Goal: Task Accomplishment & Management: Manage account settings

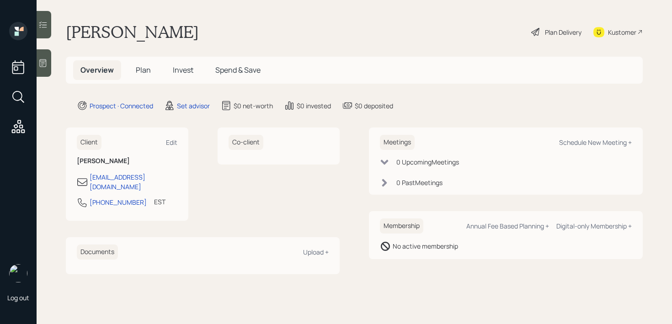
click at [46, 63] on icon at bounding box center [43, 63] width 7 height 8
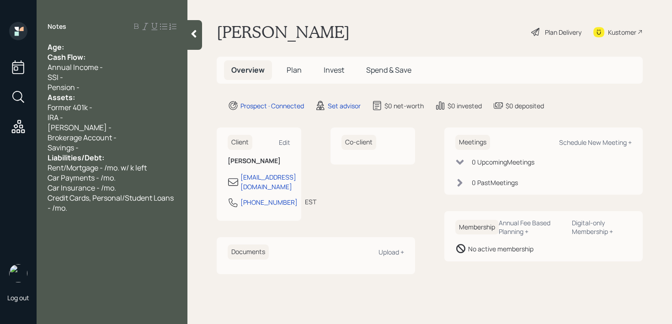
click at [62, 47] on span "Age:" at bounding box center [56, 47] width 16 height 10
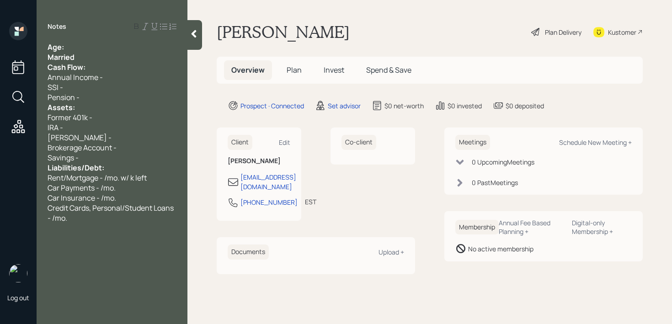
click at [68, 45] on div "Age:" at bounding box center [112, 47] width 129 height 10
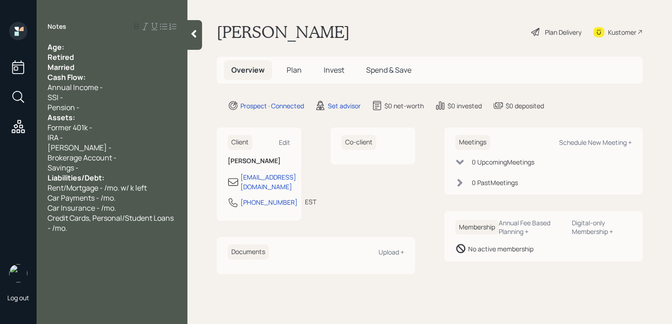
click at [69, 67] on span "Married" at bounding box center [61, 67] width 27 height 10
click at [89, 54] on div "Retired" at bounding box center [112, 57] width 129 height 10
click at [87, 40] on div "Notes Age: Retired Married Cash Flow: Annual Income - SSI - Pension - Assets: F…" at bounding box center [112, 167] width 151 height 291
click at [95, 169] on div "Savings -" at bounding box center [112, 168] width 129 height 10
click at [100, 144] on div "Roth IRA -" at bounding box center [112, 148] width 129 height 10
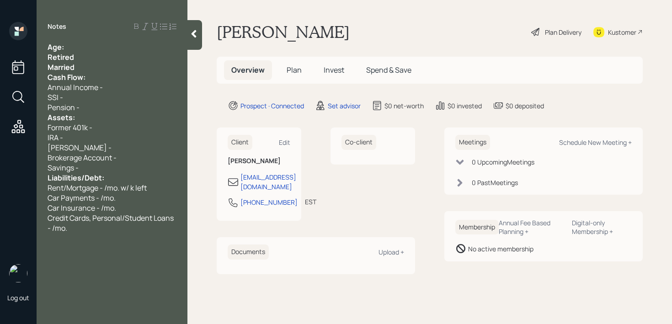
click at [103, 139] on div "IRA -" at bounding box center [112, 137] width 129 height 10
click at [94, 51] on div "Age:" at bounding box center [112, 47] width 129 height 10
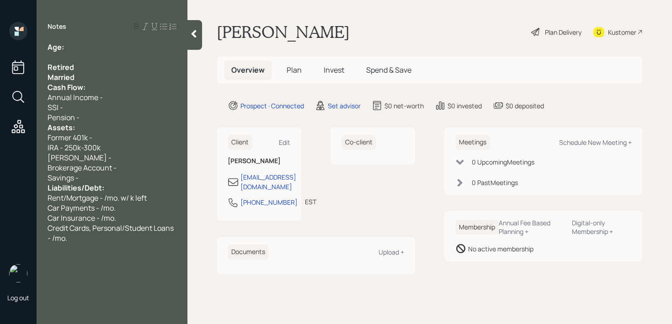
click at [95, 44] on div "Age:" at bounding box center [112, 47] width 129 height 10
click at [98, 86] on div "Cash Flow:" at bounding box center [112, 87] width 129 height 10
click at [101, 77] on div "Married" at bounding box center [112, 77] width 129 height 10
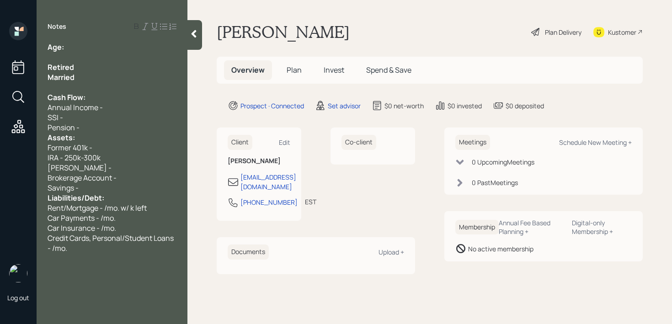
click at [97, 40] on div "Notes Age: Retired Married Cash Flow: Annual Income - SSI - Pension - Assets: F…" at bounding box center [112, 167] width 151 height 291
click at [98, 48] on div "Age:" at bounding box center [112, 47] width 129 height 10
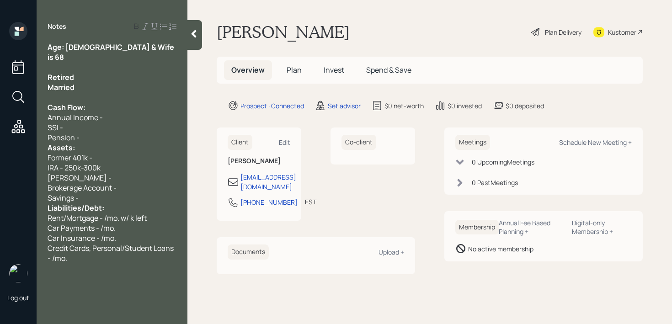
click at [102, 62] on div at bounding box center [112, 67] width 129 height 10
click at [101, 82] on div "Married" at bounding box center [112, 87] width 129 height 10
click at [101, 132] on div "Pension -" at bounding box center [112, 137] width 129 height 10
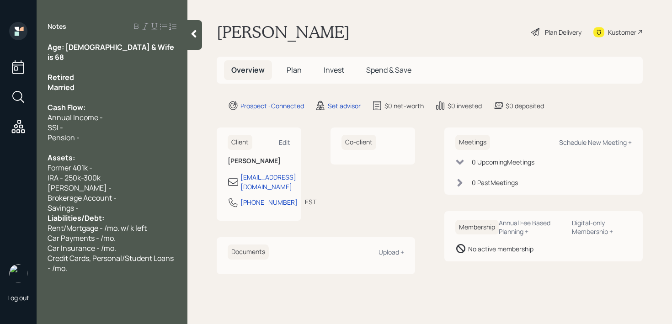
click at [97, 203] on div "Savings -" at bounding box center [112, 208] width 129 height 10
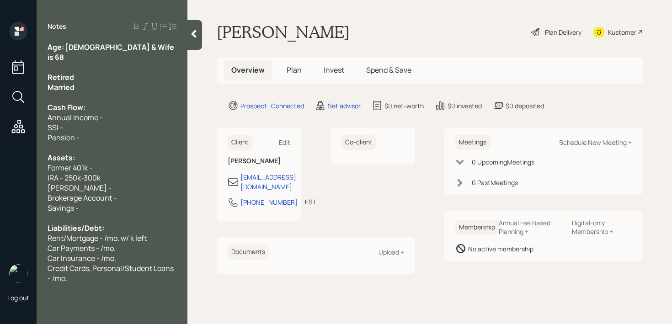
click at [127, 122] on div "SSI -" at bounding box center [112, 127] width 129 height 10
click at [128, 112] on div "Annual Income -" at bounding box center [112, 117] width 129 height 10
click at [128, 122] on div "SSI -" at bounding box center [112, 127] width 129 height 10
click at [627, 37] on div "Kustomer" at bounding box center [622, 32] width 28 height 10
click at [119, 122] on div "SSI - /mo." at bounding box center [112, 127] width 129 height 10
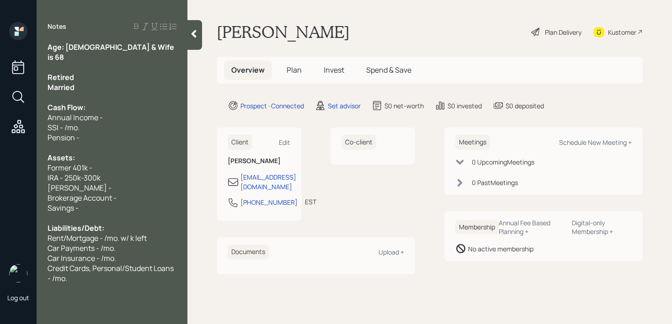
click at [68, 122] on span "SSI - /mo." at bounding box center [64, 127] width 32 height 10
click at [116, 82] on div "Married" at bounding box center [112, 87] width 129 height 10
click at [110, 112] on div "Annual Income -" at bounding box center [112, 117] width 129 height 10
click at [97, 132] on div "Pension -" at bounding box center [112, 137] width 129 height 10
click at [78, 132] on span "Pension - k/mo." at bounding box center [74, 137] width 52 height 10
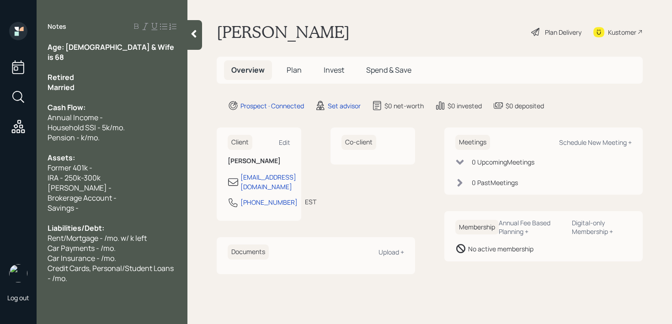
click at [134, 132] on div "Pension - k/mo." at bounding box center [112, 137] width 129 height 10
click at [82, 132] on span "Pension - k/mo." at bounding box center [74, 137] width 52 height 10
click at [109, 112] on div "Annual Income -" at bounding box center [112, 117] width 129 height 10
drag, startPoint x: 113, startPoint y: 107, endPoint x: 4, endPoint y: 107, distance: 108.7
click at [5, 107] on div "Log out Notes Age: 71 & Wife is 68 Retired Married Cash Flow: Annual Income - H…" at bounding box center [336, 162] width 672 height 324
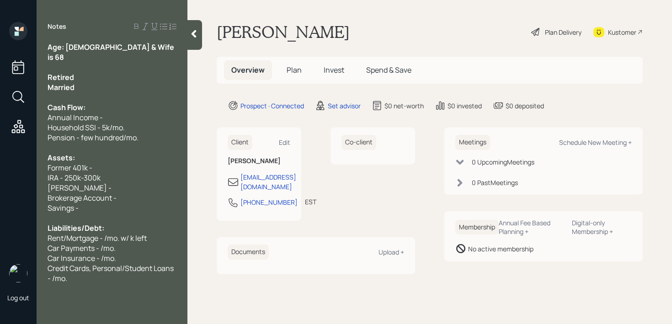
click at [81, 112] on span "Annual Income -" at bounding box center [75, 117] width 55 height 10
drag, startPoint x: 73, startPoint y: 109, endPoint x: 0, endPoint y: 109, distance: 72.6
click at [0, 109] on div "Log out Notes Age: 71 & Wife is 68 Retired Married Cash Flow: Annual Income - H…" at bounding box center [336, 162] width 672 height 324
click at [106, 82] on div "Married" at bounding box center [112, 87] width 129 height 10
click at [107, 72] on div "Retired" at bounding box center [112, 77] width 129 height 10
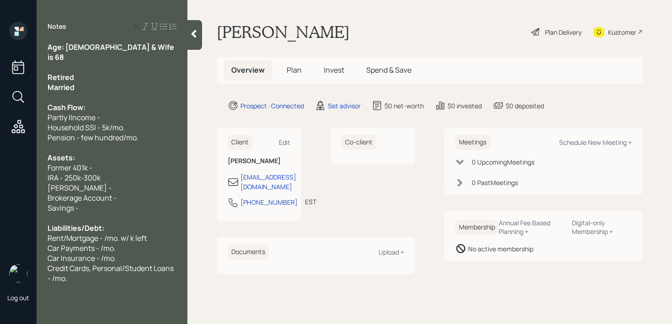
click at [108, 62] on div at bounding box center [112, 67] width 129 height 10
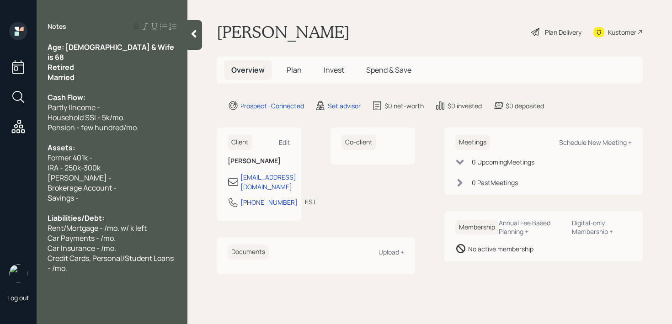
click at [122, 102] on div "Partly IIncome -" at bounding box center [112, 107] width 129 height 10
click at [101, 163] on div "IRA - 250k-300k" at bounding box center [112, 168] width 129 height 10
drag, startPoint x: 117, startPoint y: 150, endPoint x: 13, endPoint y: 150, distance: 104.6
click at [13, 150] on div "Log out Notes Age: 71 & Wife is 68 Retired Married Cash Flow: Part-time income …" at bounding box center [336, 162] width 672 height 324
drag, startPoint x: 84, startPoint y: 169, endPoint x: 0, endPoint y: 169, distance: 84.1
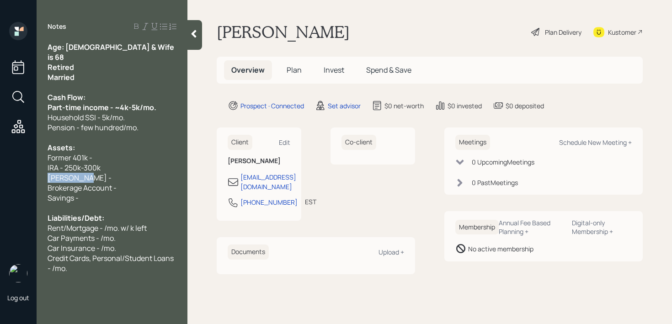
click at [0, 169] on div "Log out Notes Age: 71 & Wife is 68 Retired Married Cash Flow: Part-time income …" at bounding box center [336, 162] width 672 height 324
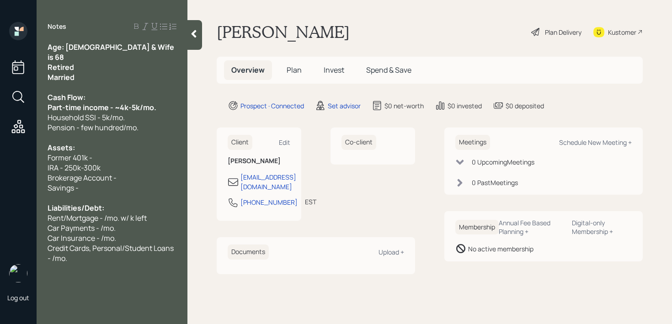
click at [121, 183] on div "Savings -" at bounding box center [112, 188] width 129 height 10
click at [102, 153] on div "Former 401k -" at bounding box center [112, 158] width 129 height 10
click at [129, 173] on div "Brokerage Account -" at bounding box center [112, 178] width 129 height 10
drag, startPoint x: 150, startPoint y: 165, endPoint x: 3, endPoint y: 165, distance: 147.1
click at [3, 165] on div "Log out Notes Age: 71 & Wife is 68 Retired Married Cash Flow: Part-time income …" at bounding box center [336, 162] width 672 height 324
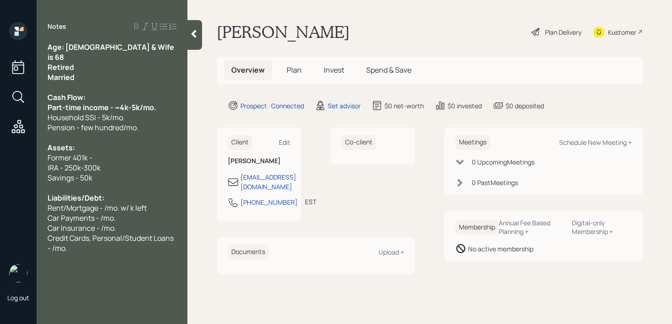
drag, startPoint x: 116, startPoint y: 147, endPoint x: 29, endPoint y: 147, distance: 87.3
click at [31, 147] on div "Log out Notes Age: 71 & Wife is 68 Retired Married Cash Flow: Part-time income …" at bounding box center [336, 162] width 672 height 324
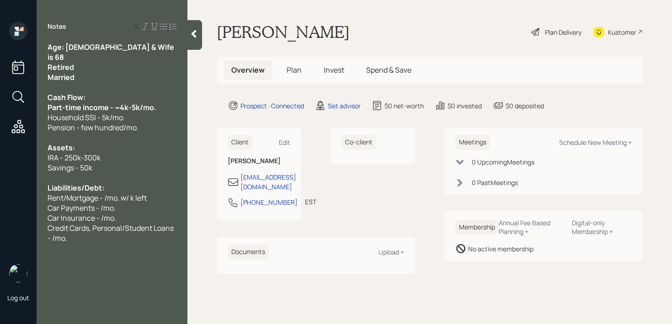
click at [150, 173] on div at bounding box center [112, 178] width 129 height 10
click at [105, 255] on div "Notes Age: 71 & Wife is 68 Retired Married Cash Flow: Part-time income - ~4k-5k…" at bounding box center [112, 167] width 151 height 291
drag, startPoint x: 97, startPoint y: 235, endPoint x: 47, endPoint y: 201, distance: 60.4
click at [47, 201] on div "Notes Age: 71 & Wife is 68 Retired Married Cash Flow: Part-time income - ~4k-5k…" at bounding box center [112, 167] width 151 height 291
click at [73, 234] on div "Notes Age: 71 & Wife is 68 Retired Married Cash Flow: Part-time income - ~4k-5k…" at bounding box center [112, 167] width 151 height 291
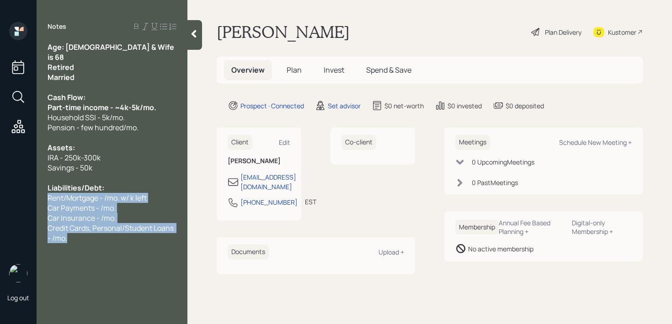
drag, startPoint x: 74, startPoint y: 227, endPoint x: 47, endPoint y: 191, distance: 45.2
click at [47, 191] on div "Age: 71 & Wife is 68 Retired Married Cash Flow: Part-time income - ~4k-5k/mo. H…" at bounding box center [112, 142] width 151 height 201
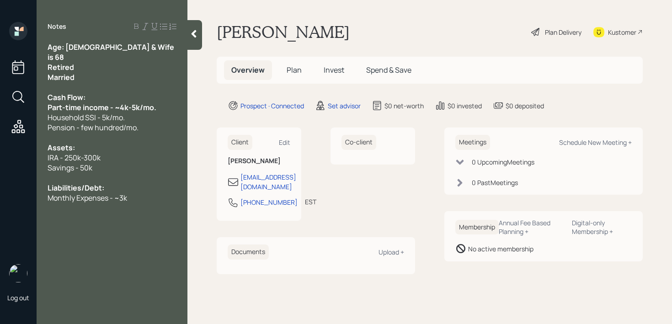
click at [161, 173] on div at bounding box center [112, 178] width 129 height 10
click at [158, 193] on div "Monthly Expenses - ~3k" at bounding box center [112, 198] width 129 height 10
click at [165, 203] on div "Credit Cards - k" at bounding box center [112, 208] width 129 height 10
click at [136, 193] on div "Monthly Expenses - ~3k" at bounding box center [112, 198] width 129 height 10
click at [159, 201] on div "Monthly Expenses - ~3k (includes car payment)" at bounding box center [112, 203] width 129 height 20
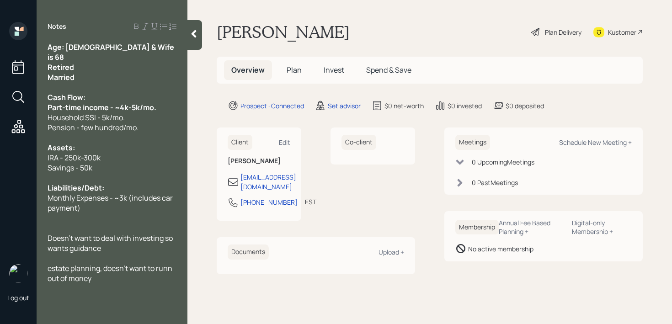
click at [188, 42] on div at bounding box center [194, 35] width 15 height 30
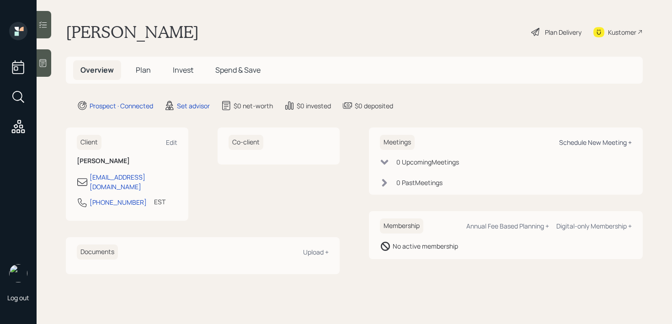
click at [608, 142] on div "Schedule New Meeting +" at bounding box center [595, 142] width 73 height 9
select select "round-robin"
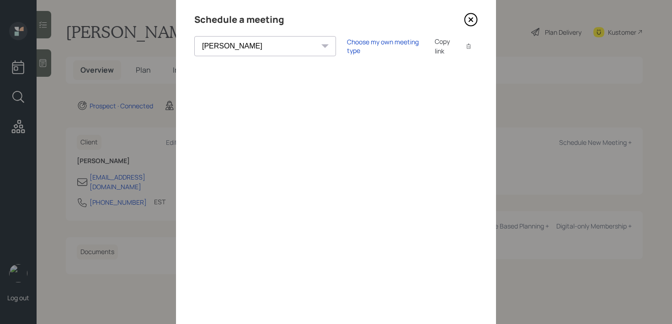
scroll to position [29, 0]
click at [368, 48] on div "Choose my own meeting type" at bounding box center [385, 45] width 77 height 17
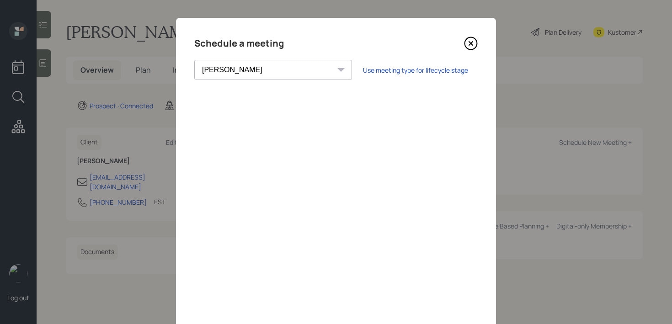
scroll to position [0, 0]
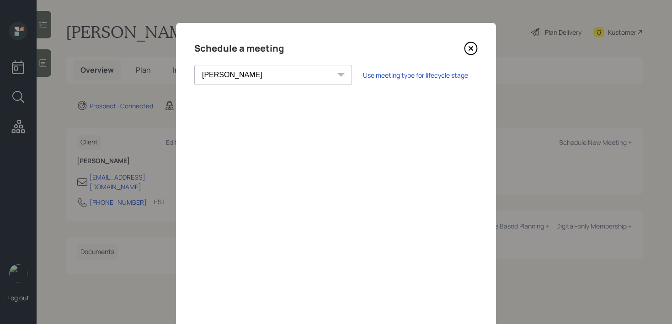
click at [470, 49] on icon at bounding box center [471, 49] width 4 height 4
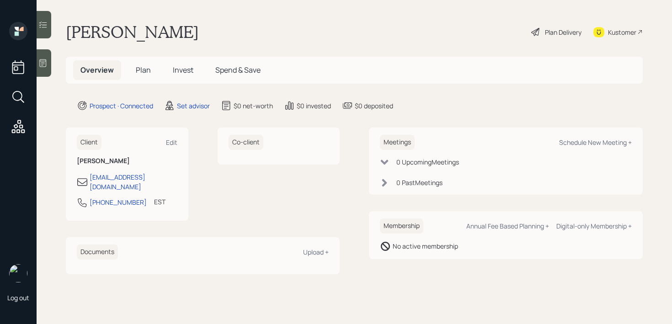
click at [53, 70] on main "Stephen Jones Plan Delivery Kustomer Overview Plan Invest Spend & Save Prospect…" at bounding box center [354, 162] width 635 height 324
click at [39, 70] on div at bounding box center [44, 62] width 15 height 27
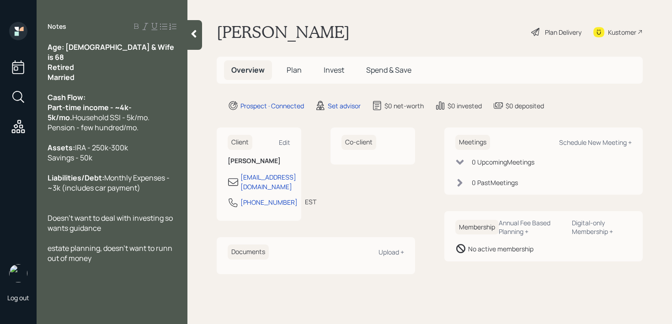
click at [150, 143] on div "Assets: IRA - 250k-300k Savings - 50k" at bounding box center [112, 153] width 129 height 20
drag, startPoint x: 138, startPoint y: 146, endPoint x: 0, endPoint y: 144, distance: 138.4
click at [0, 146] on div "Log out Notes Age: 71 & Wife is 68 Retired Married Cash Flow: Part-time income …" at bounding box center [336, 162] width 672 height 324
click at [140, 132] on div at bounding box center [112, 137] width 129 height 10
click at [139, 143] on div "Assets: IRA - 250k-300k Savings - 50k" at bounding box center [112, 153] width 129 height 20
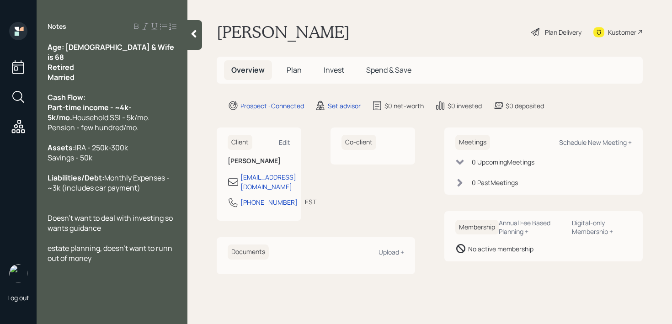
click at [124, 276] on div "Notes Age: 71 & Wife is 68 Retired Married Cash Flow: Part-time income - ~4k-5k…" at bounding box center [112, 167] width 151 height 291
click at [127, 263] on div "estate planning, doesn't want to runn out of money" at bounding box center [112, 253] width 129 height 20
click at [617, 25] on div "Kustomer" at bounding box center [617, 32] width 49 height 20
click at [119, 193] on div "Liabilities/Debt: Monthly Expenses - ~3k (includes car payment)" at bounding box center [112, 183] width 129 height 20
click at [176, 188] on div "Liabilities/Debt: Monthly Expenses - ~3k (includes car payment)" at bounding box center [112, 183] width 129 height 20
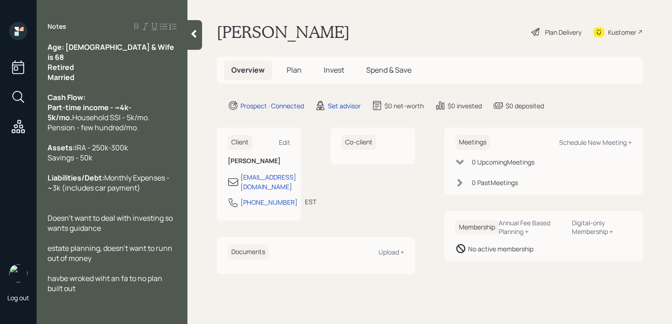
click at [115, 233] on div "Doesn't want to deal with investing so wants guidance" at bounding box center [112, 223] width 129 height 20
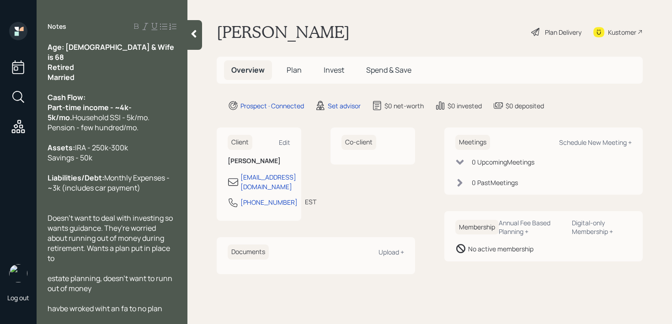
click at [130, 44] on div "Age: 71 & Wife is 68 Retired Married" at bounding box center [112, 62] width 129 height 40
drag, startPoint x: 130, startPoint y: 45, endPoint x: 67, endPoint y: 45, distance: 62.6
click at [67, 45] on div "Age: 71 & Wife is 68 Retired Married" at bounding box center [112, 62] width 129 height 40
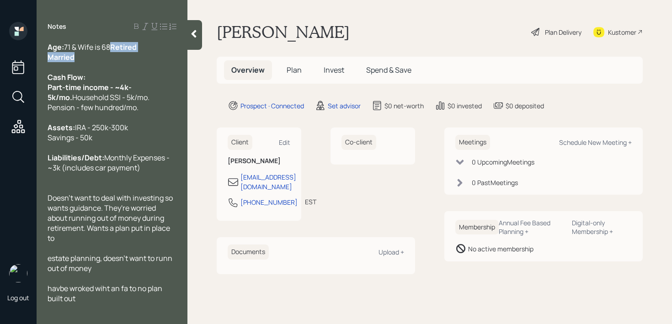
drag, startPoint x: 82, startPoint y: 65, endPoint x: 46, endPoint y: 60, distance: 36.0
click at [46, 60] on div "Age: 71 & Wife is 68 Retired Married Cash Flow: Part-time income - ~4k-5k/mo. H…" at bounding box center [112, 172] width 151 height 261
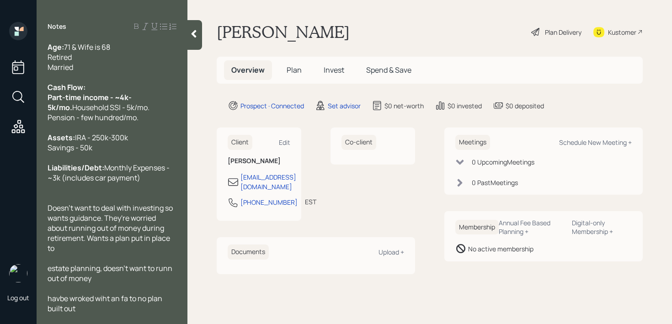
click at [129, 46] on div "Age: 71 & Wife is 68 Retired Married" at bounding box center [112, 57] width 129 height 30
drag, startPoint x: 111, startPoint y: 96, endPoint x: 17, endPoint y: 96, distance: 94.1
click at [17, 96] on div "Log out Notes Age: 71 & Wife is 68 () Retired Married Cash Flow: Part-time inco…" at bounding box center [336, 162] width 672 height 324
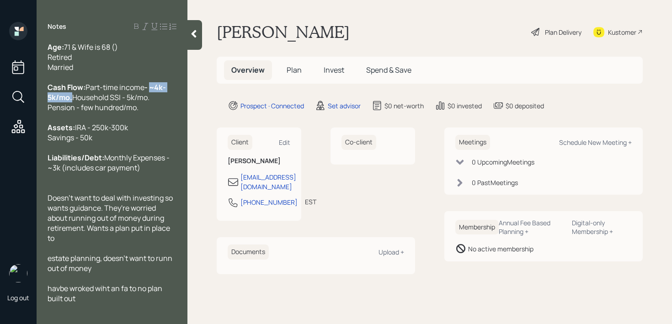
drag, startPoint x: 159, startPoint y: 98, endPoint x: 112, endPoint y: 98, distance: 47.1
click at [112, 98] on div "Cash Flow: Part-time income - ~4k-5k/mo. Household SSI - 5k/mo. Pension - few h…" at bounding box center [112, 97] width 129 height 30
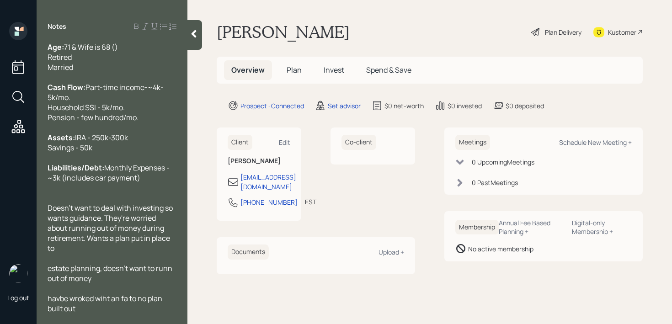
click at [129, 44] on div "Age: 71 & Wife is 68 () Retired Married" at bounding box center [112, 57] width 129 height 30
click at [118, 47] on span "71 & Wife is 68 () Retired Married" at bounding box center [83, 57] width 70 height 30
click at [130, 55] on div "Age: 71 & Wife is 68 (Zoom friendly) Retired Married" at bounding box center [112, 57] width 129 height 30
click at [130, 61] on div "Age: 71 & Wife is 68 (Zoom friendly) Retired Married" at bounding box center [112, 57] width 129 height 30
click at [130, 79] on div at bounding box center [112, 77] width 129 height 10
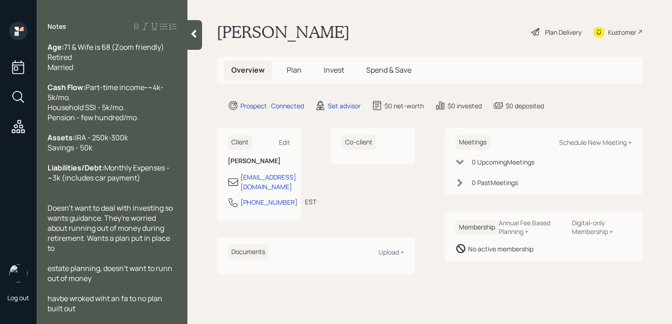
click at [131, 105] on div "Cash Flow: Part-time income - ~4k-5k/mo. Household SSI - 5k/mo. Pension - few h…" at bounding box center [112, 102] width 129 height 40
click at [131, 121] on span "~4k-5k/mo. Household SSI - 5k/mo. Pension - few hundred/mo." at bounding box center [106, 102] width 116 height 40
click at [142, 121] on div "Cash Flow: Part-time income - ~4k-5k/mo. Household SSI - 5k/mo. Pension - few h…" at bounding box center [112, 102] width 129 height 40
drag, startPoint x: 137, startPoint y: 280, endPoint x: 43, endPoint y: 266, distance: 95.2
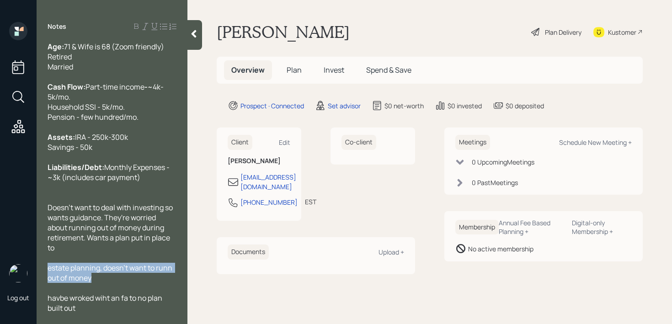
click at [43, 266] on div "Age: 71 & Wife is 68 (Zoom friendly) Retired Married Cash Flow: Part-time incom…" at bounding box center [112, 177] width 151 height 271
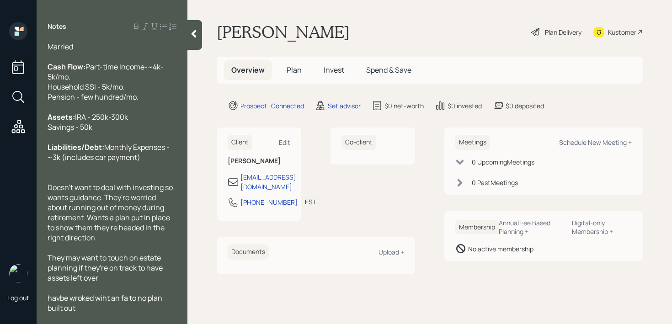
scroll to position [40, 0]
drag, startPoint x: 91, startPoint y: 308, endPoint x: 55, endPoint y: 294, distance: 38.9
click at [55, 294] on div "havbe wroked wiht an fa to no plan built out" at bounding box center [112, 303] width 129 height 20
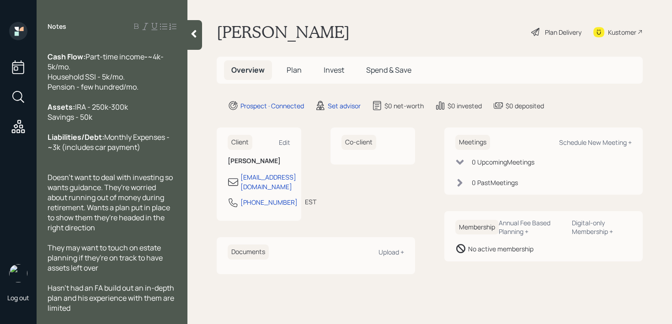
click at [88, 301] on span "Hasn't had an FA build out an in-depth plan and his experience with them are li…" at bounding box center [112, 298] width 128 height 30
click at [89, 156] on div at bounding box center [112, 157] width 129 height 10
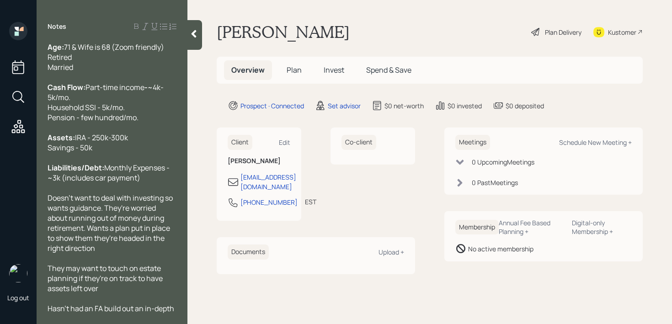
scroll to position [40, 0]
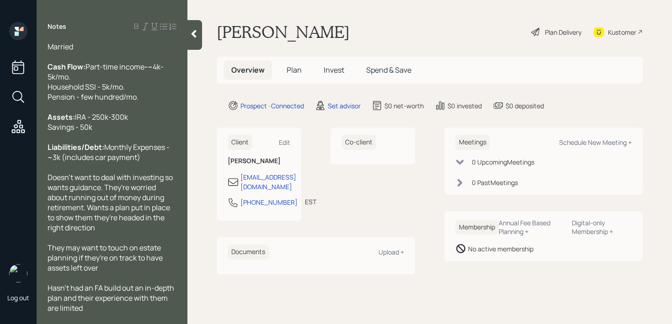
click at [195, 37] on icon at bounding box center [193, 34] width 5 height 8
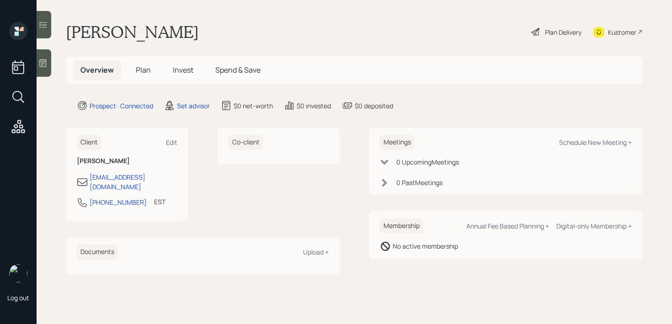
click at [284, 18] on main "Stephen Jones Plan Delivery Kustomer Overview Plan Invest Spend & Save Prospect…" at bounding box center [354, 162] width 635 height 324
click at [46, 71] on div at bounding box center [44, 62] width 15 height 27
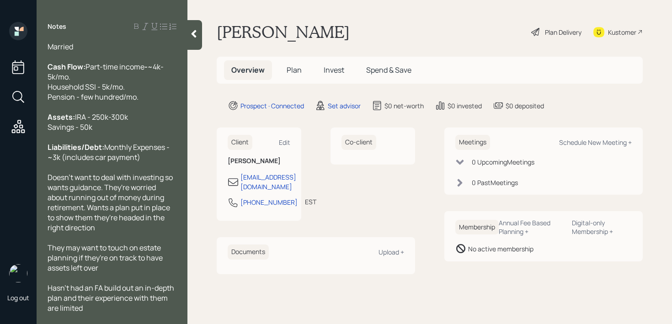
click at [188, 37] on div at bounding box center [194, 35] width 15 height 30
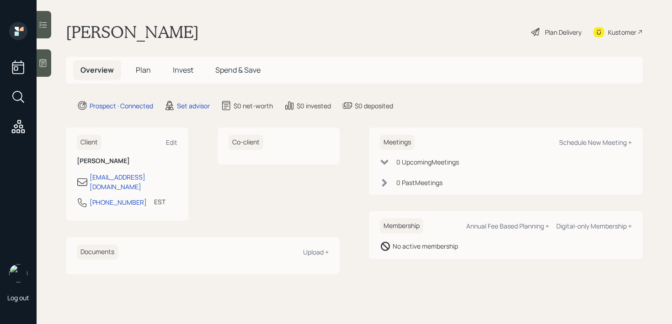
click at [45, 64] on icon at bounding box center [42, 62] width 9 height 9
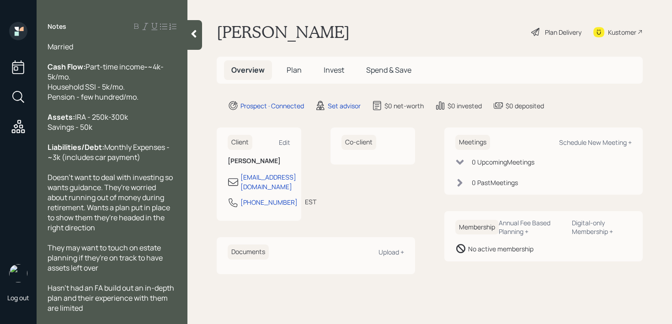
click at [136, 290] on span "Hasn't had an FA build out an in-depth plan and their experience with them are …" at bounding box center [112, 298] width 128 height 30
click at [196, 39] on div at bounding box center [194, 35] width 15 height 30
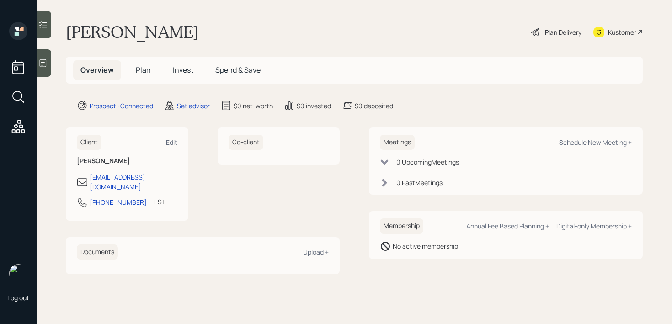
click at [370, 32] on div "Stephen Jones Plan Delivery Kustomer" at bounding box center [354, 32] width 577 height 20
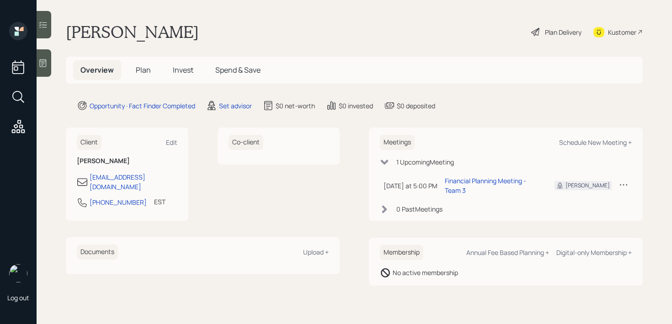
click at [45, 57] on div at bounding box center [44, 62] width 15 height 27
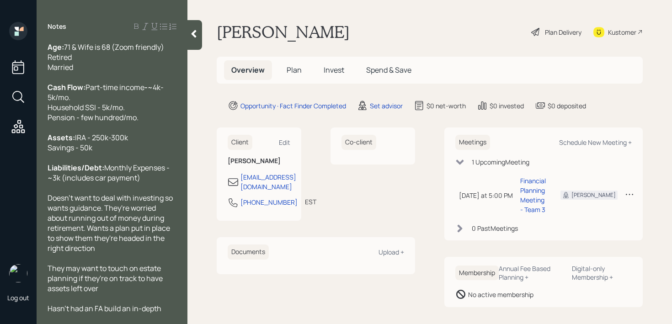
click at [193, 44] on div at bounding box center [194, 35] width 15 height 30
